Goal: Transaction & Acquisition: Purchase product/service

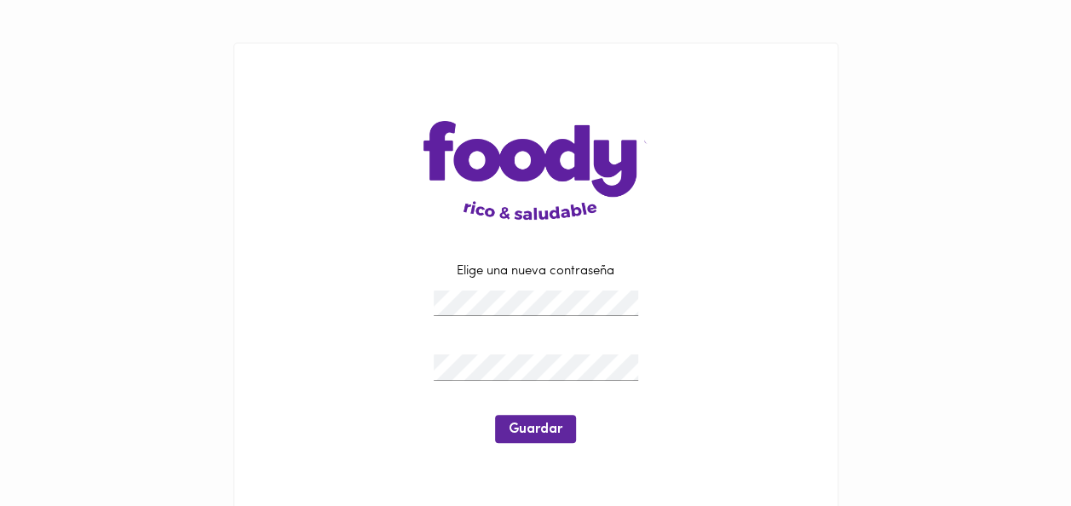
click at [269, 374] on div "Elige una nueva contraseña Guardar" at bounding box center [536, 361] width 561 height 283
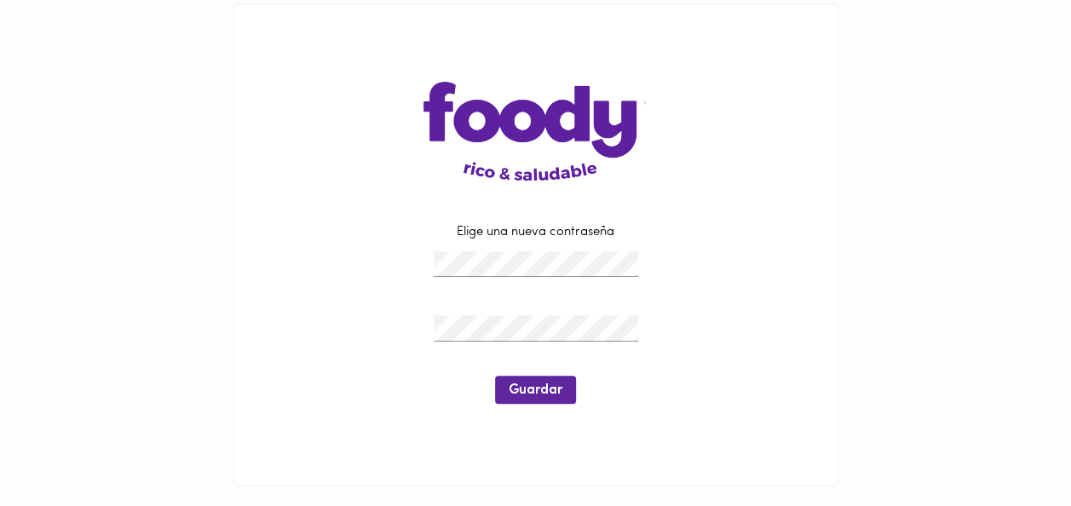
scroll to position [61, 0]
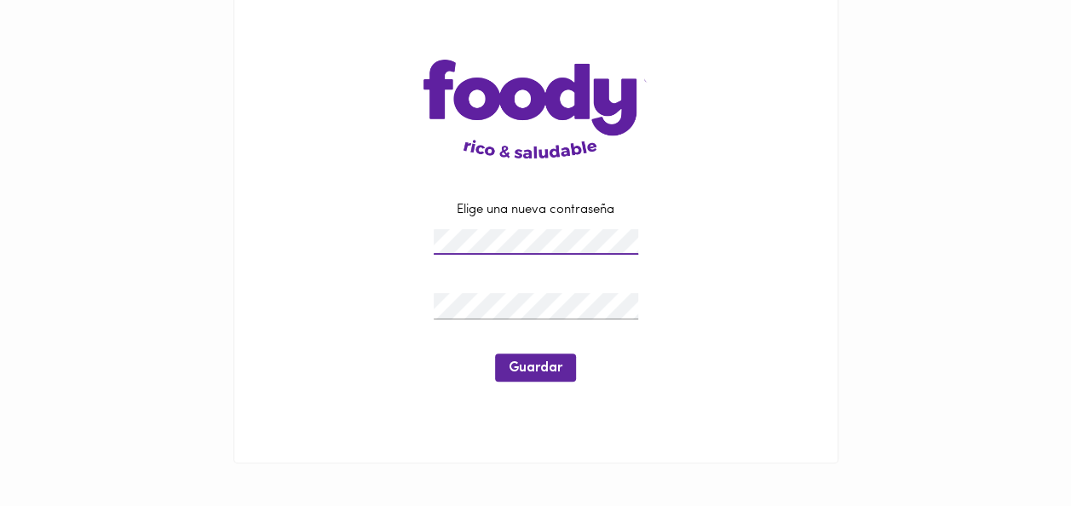
click at [343, 269] on div "Elige una nueva contraseña Guardar" at bounding box center [535, 300] width 475 height 198
click at [432, 240] on div at bounding box center [535, 242] width 213 height 35
drag, startPoint x: 349, startPoint y: 264, endPoint x: 390, endPoint y: 281, distance: 44.3
click at [349, 264] on div at bounding box center [535, 276] width 475 height 26
click at [549, 380] on button "Guardar" at bounding box center [535, 368] width 81 height 28
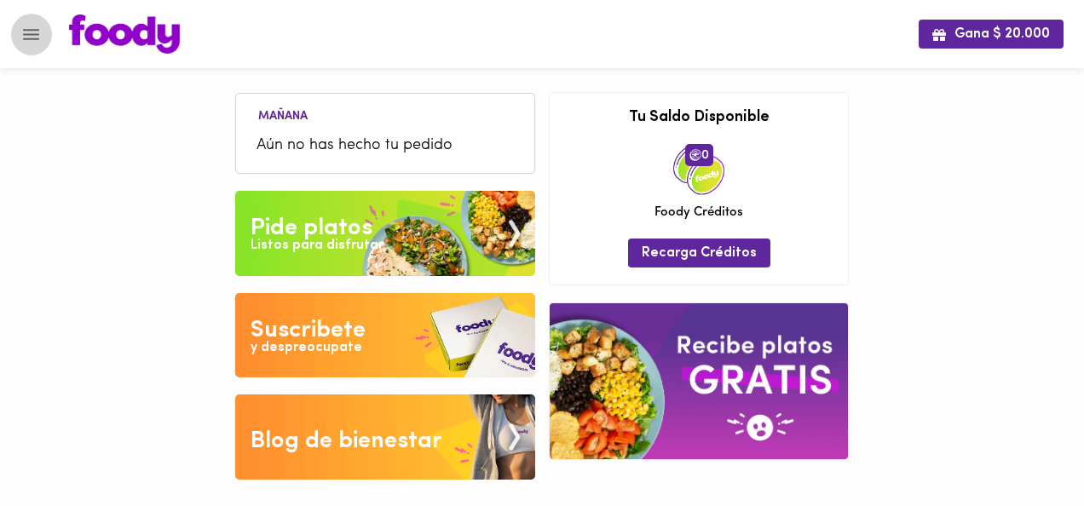
click at [37, 28] on icon "Menu" at bounding box center [30, 34] width 21 height 21
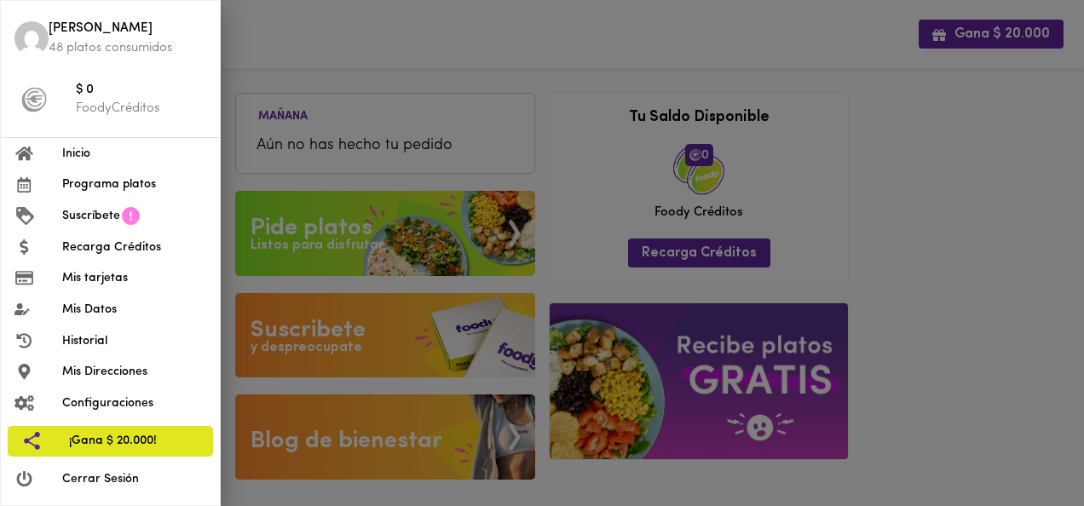
click at [423, 60] on div at bounding box center [542, 253] width 1084 height 506
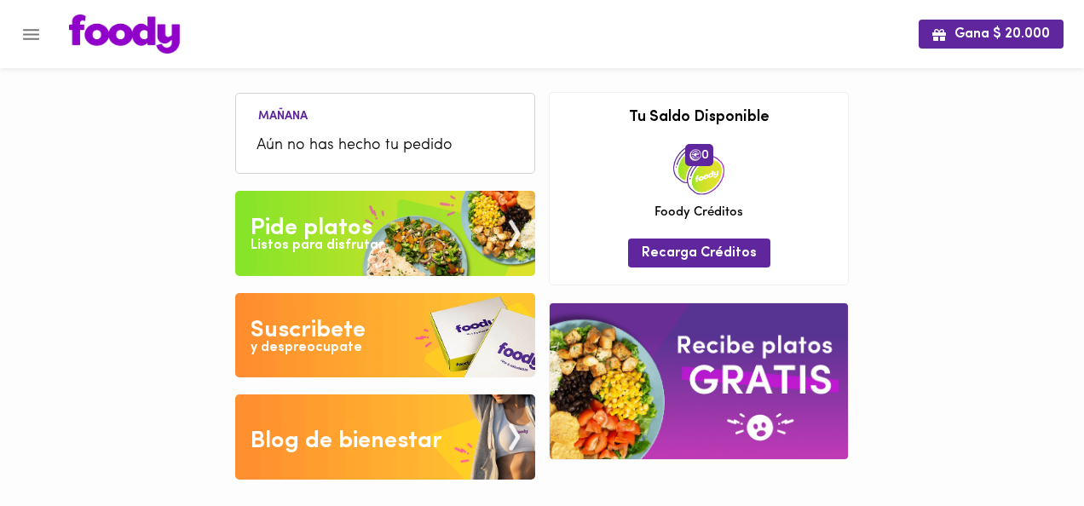
click at [302, 242] on div "Listos para disfrutar" at bounding box center [316, 246] width 133 height 20
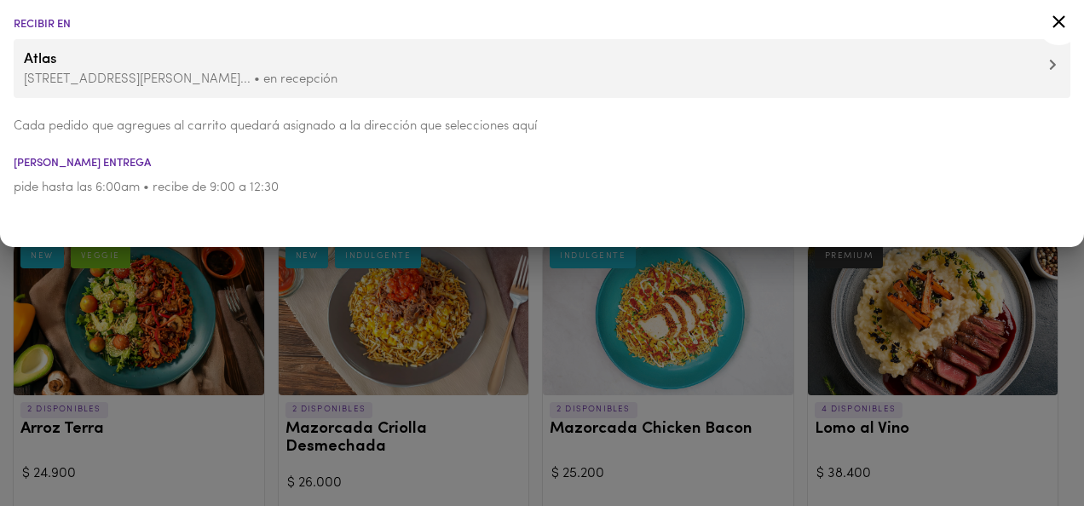
click at [1046, 287] on div at bounding box center [542, 253] width 1084 height 506
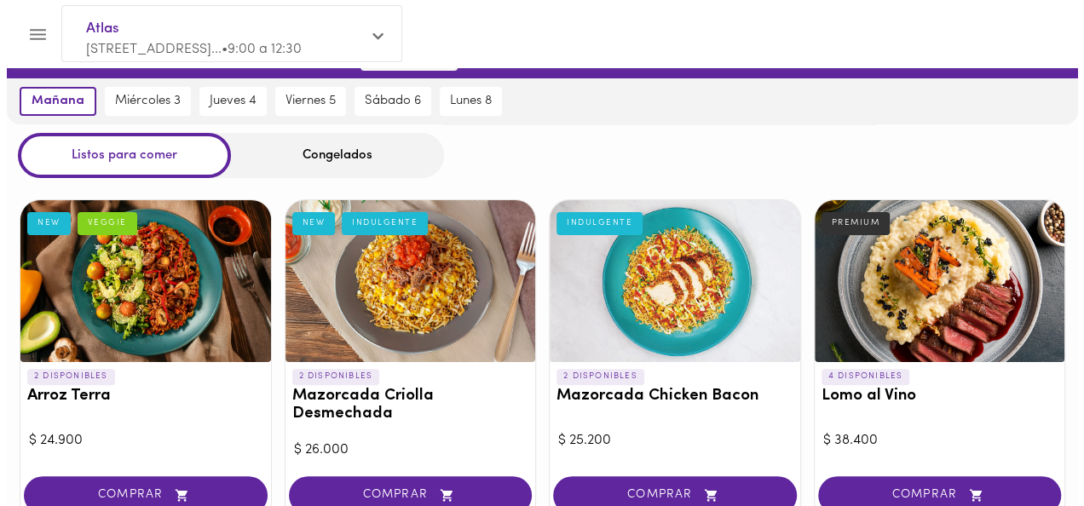
scroll to position [85, 0]
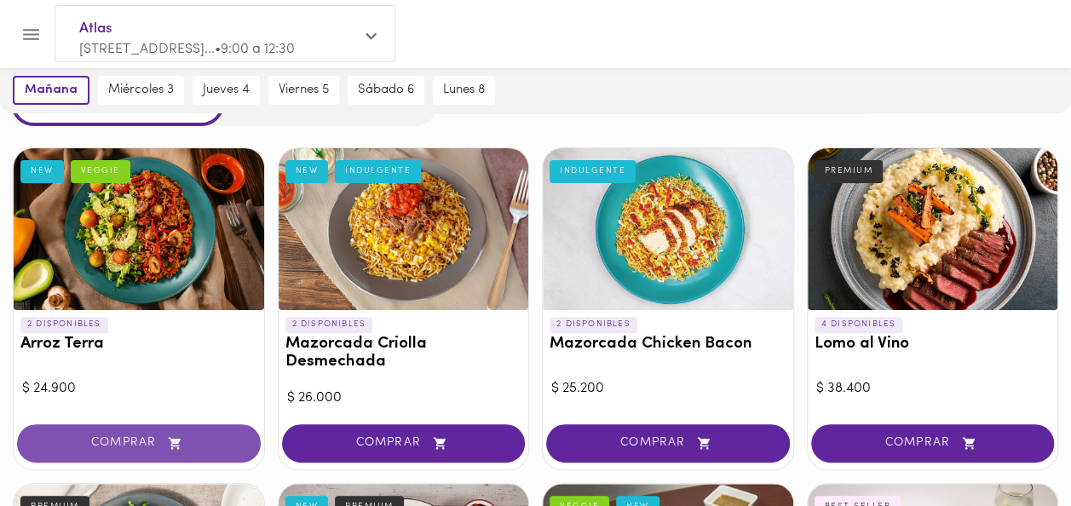
click at [170, 436] on icon "button" at bounding box center [174, 443] width 21 height 14
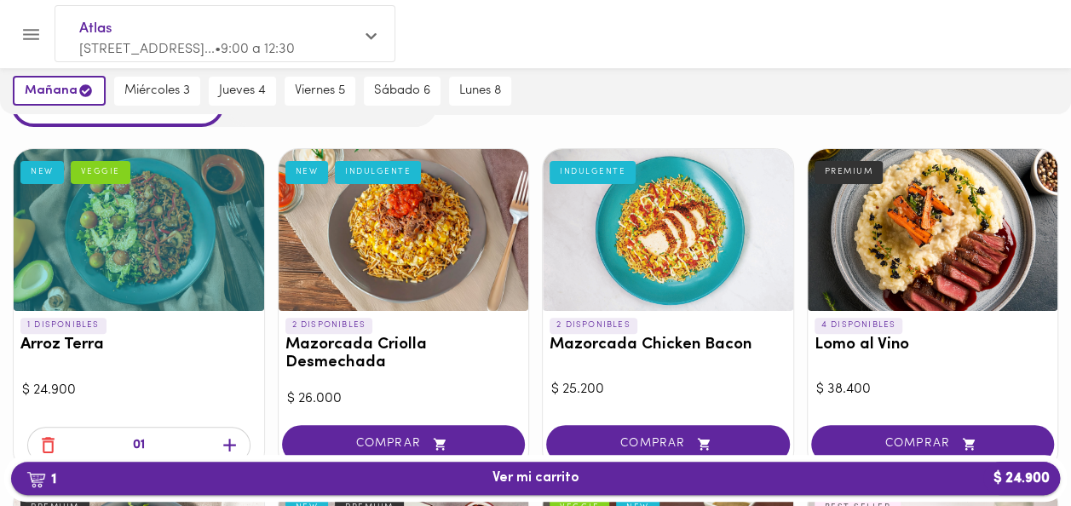
click at [462, 479] on span "1 Ver mi carrito $ 24.900" at bounding box center [535, 478] width 1021 height 16
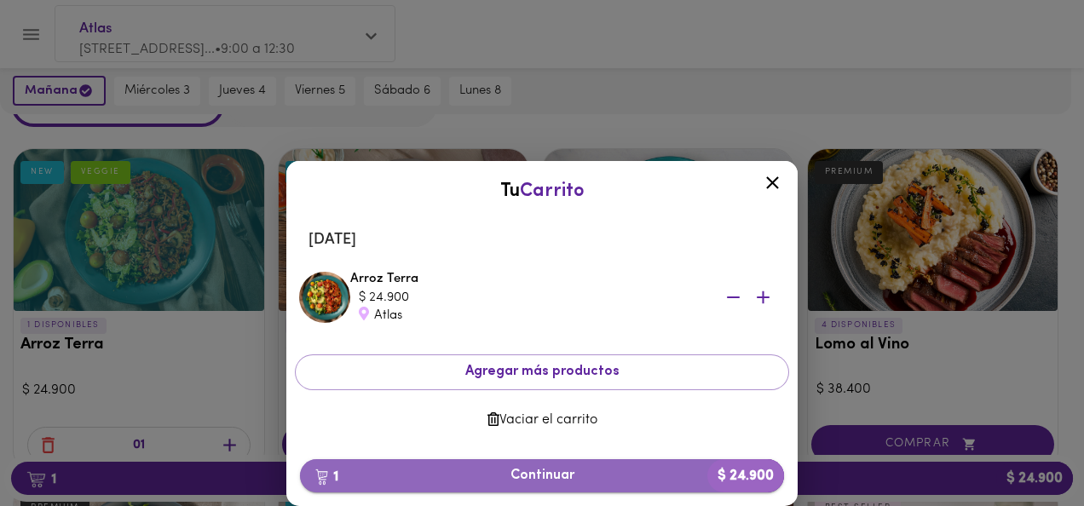
click at [579, 474] on span "1 Continuar $ 24.900" at bounding box center [541, 476] width 457 height 16
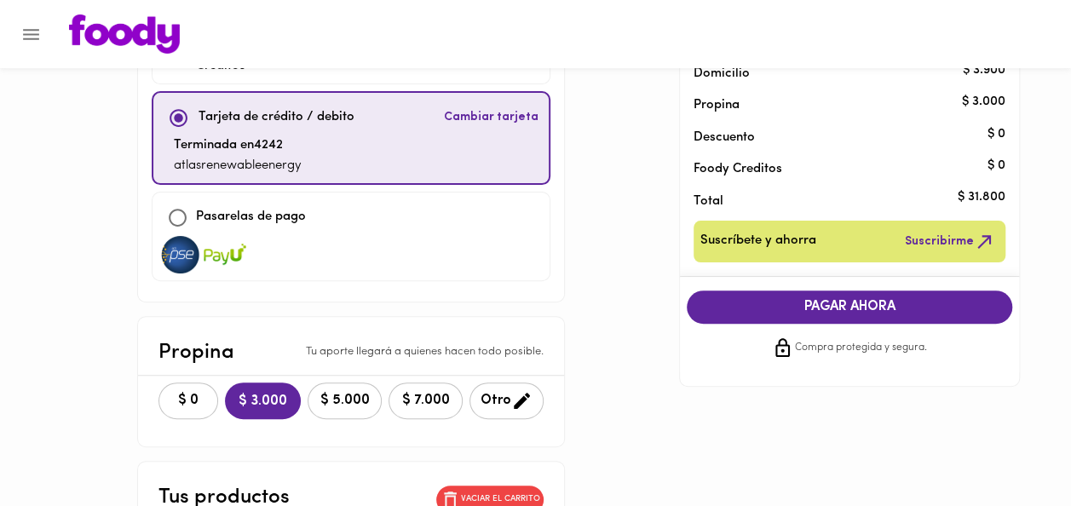
scroll to position [170, 0]
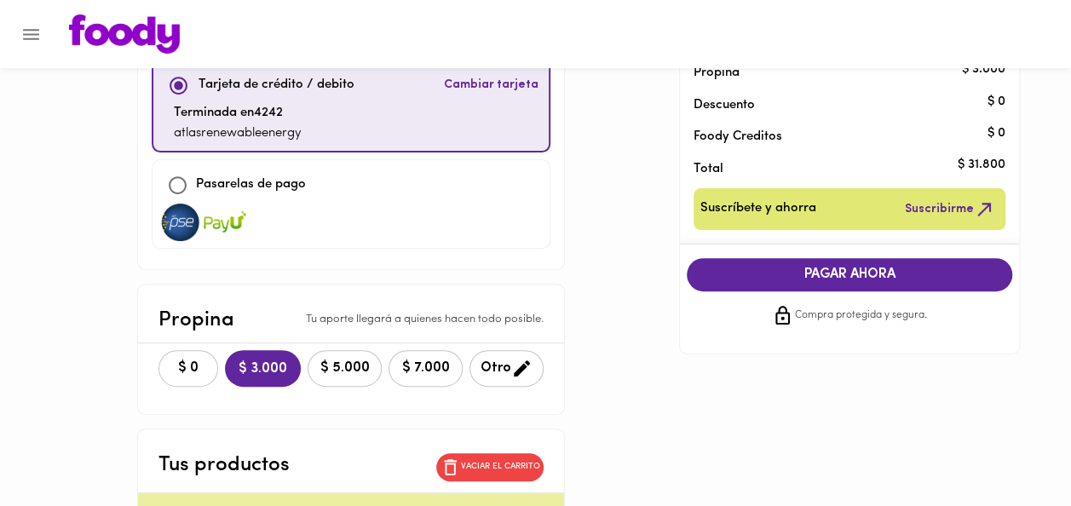
click at [170, 364] on span "$ 0" at bounding box center [188, 368] width 37 height 16
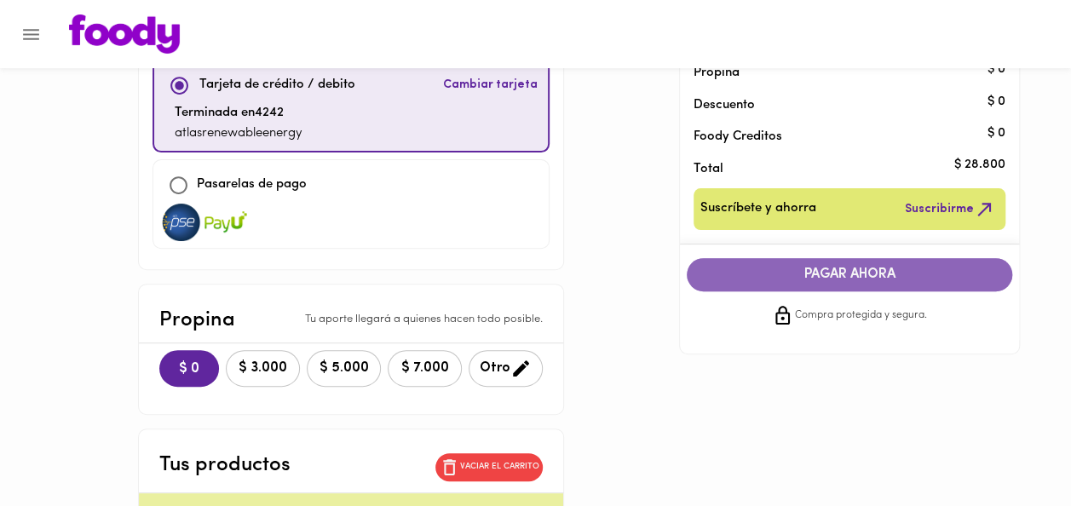
click at [811, 274] on span "PAGAR AHORA" at bounding box center [849, 275] width 291 height 16
